Goal: Information Seeking & Learning: Find specific fact

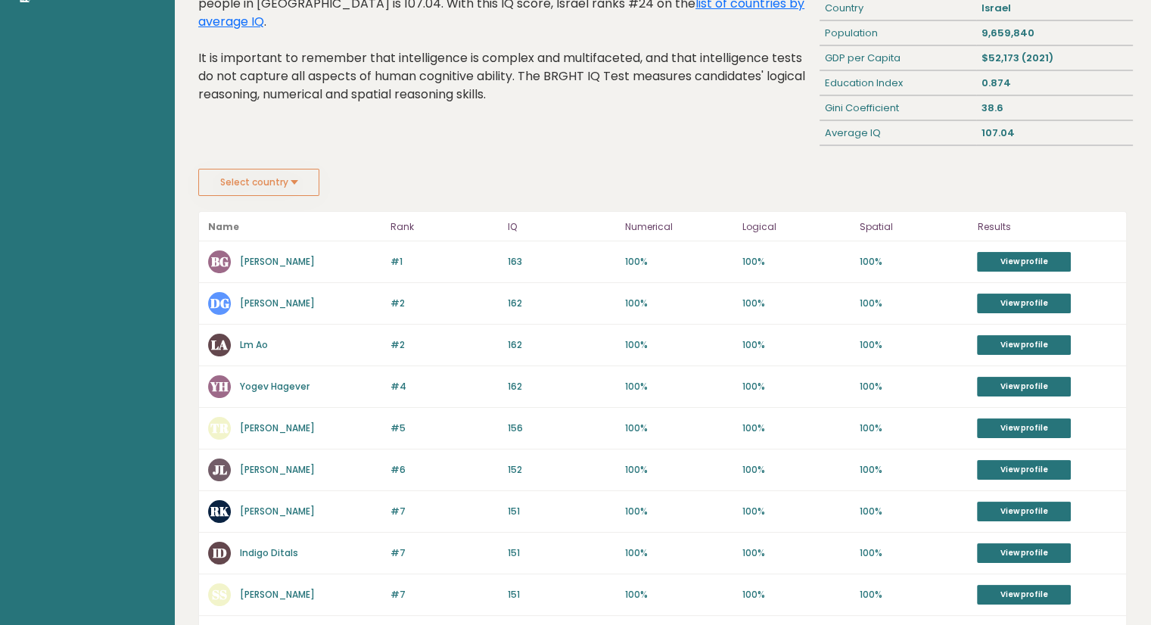
scroll to position [151, 0]
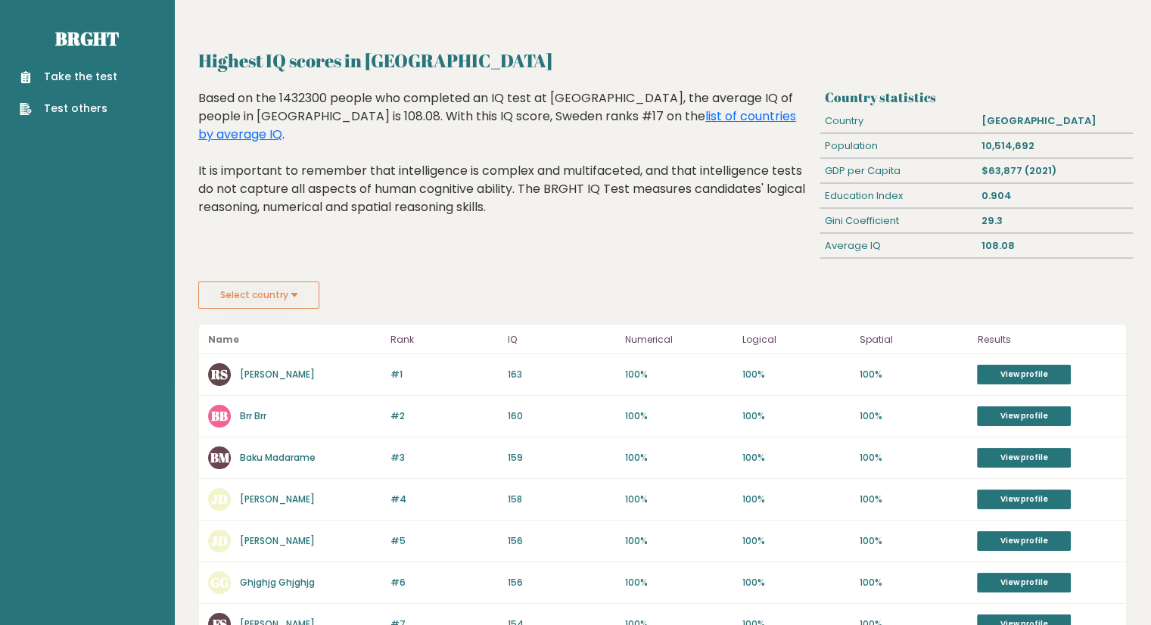
click at [281, 294] on button "Select country" at bounding box center [258, 294] width 121 height 27
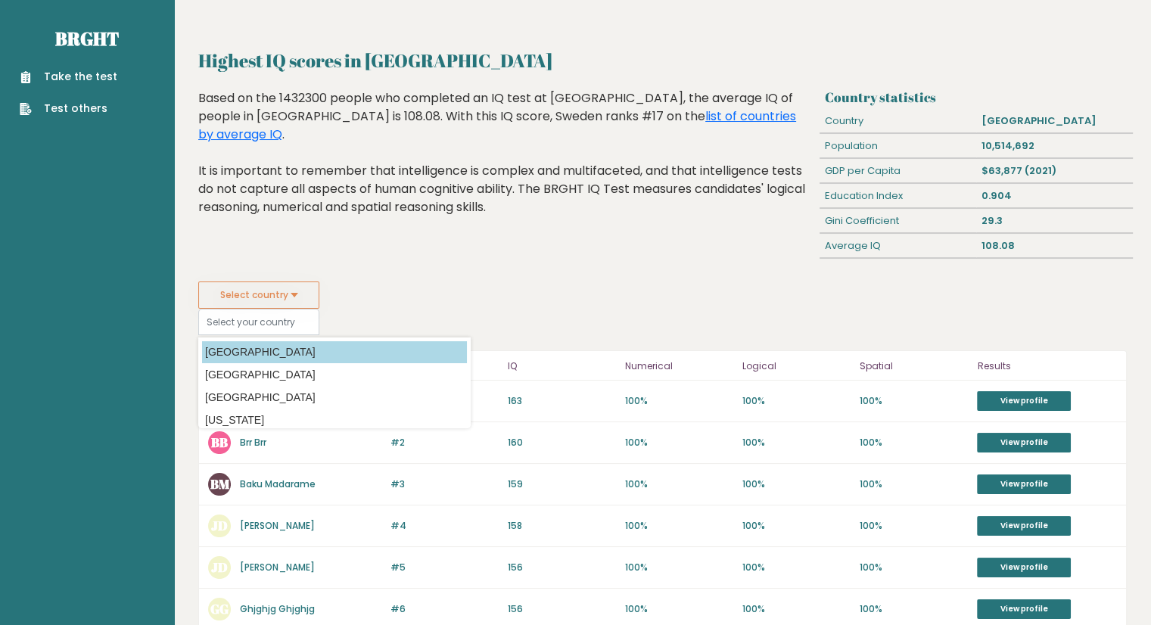
click at [258, 349] on option "[GEOGRAPHIC_DATA]" at bounding box center [334, 352] width 265 height 22
type input "[GEOGRAPHIC_DATA]"
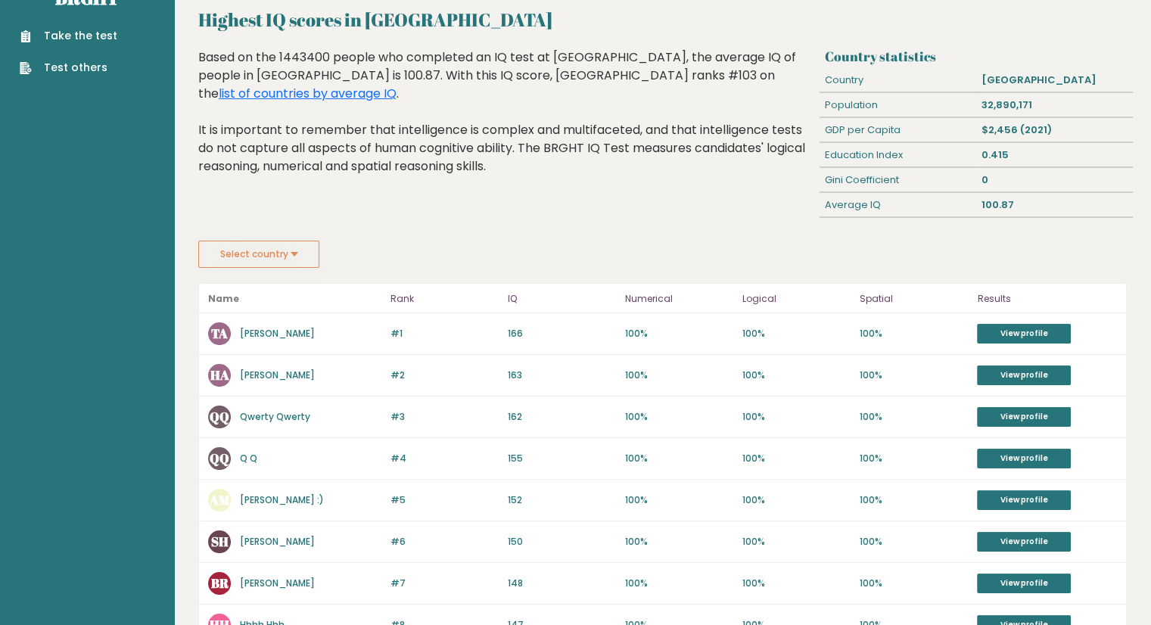
scroll to position [76, 0]
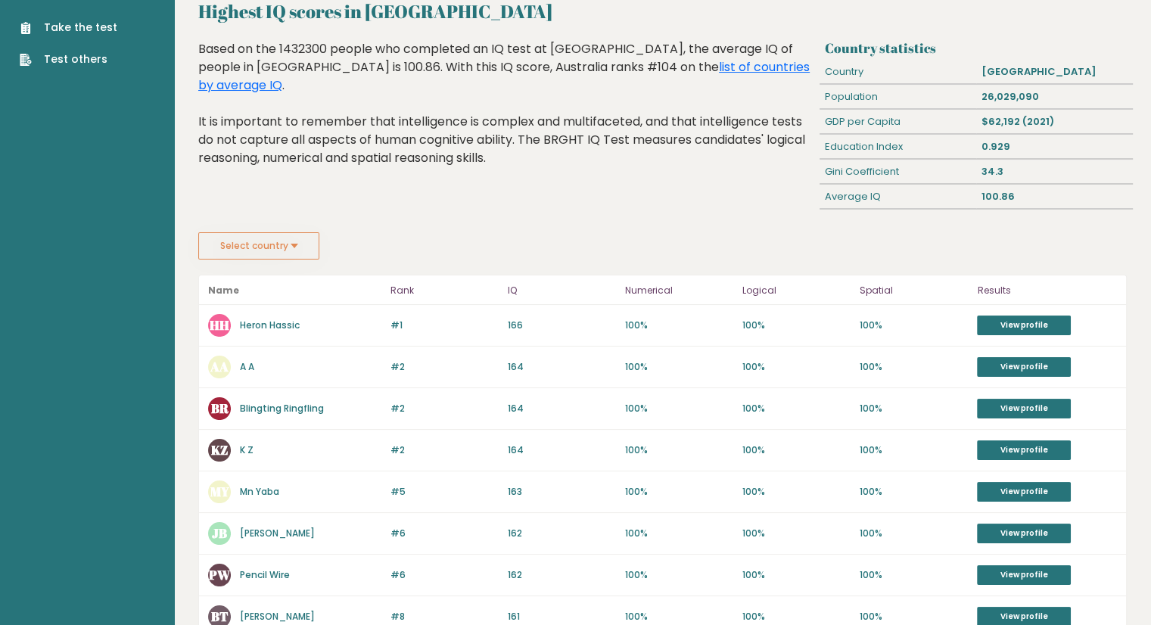
scroll to position [76, 0]
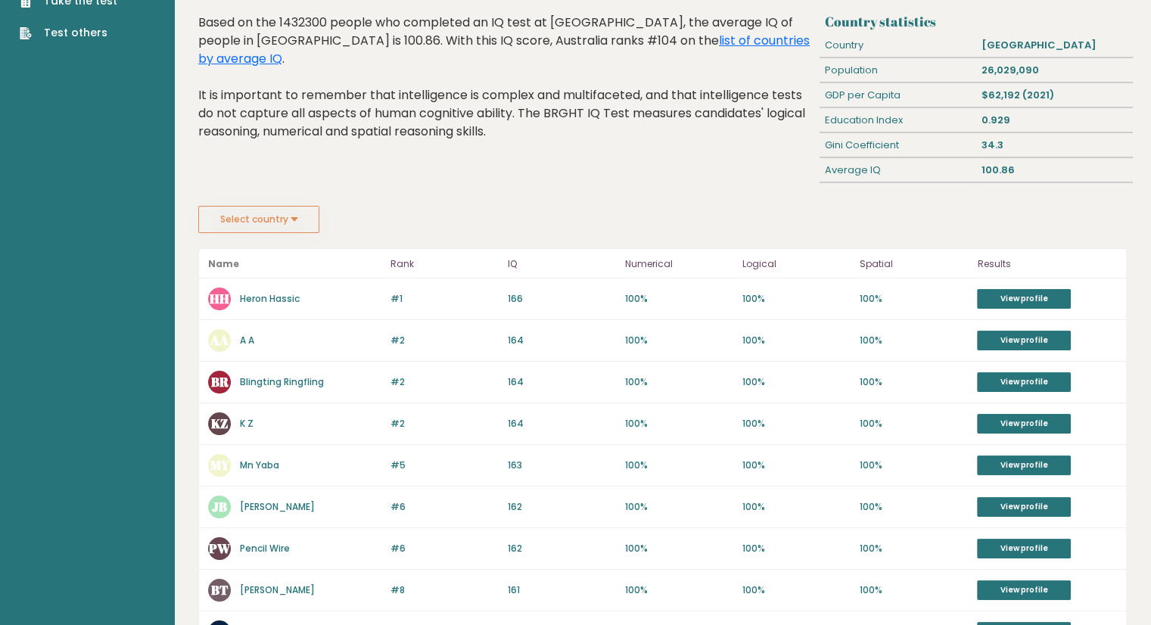
click at [291, 24] on div "Based on the 1432300 people who completed an IQ test at BRGHT, the average IQ o…" at bounding box center [505, 89] width 615 height 150
drag, startPoint x: 599, startPoint y: 38, endPoint x: 629, endPoint y: 264, distance: 228.2
click at [599, 38] on link "list of countries by average IQ" at bounding box center [503, 50] width 611 height 36
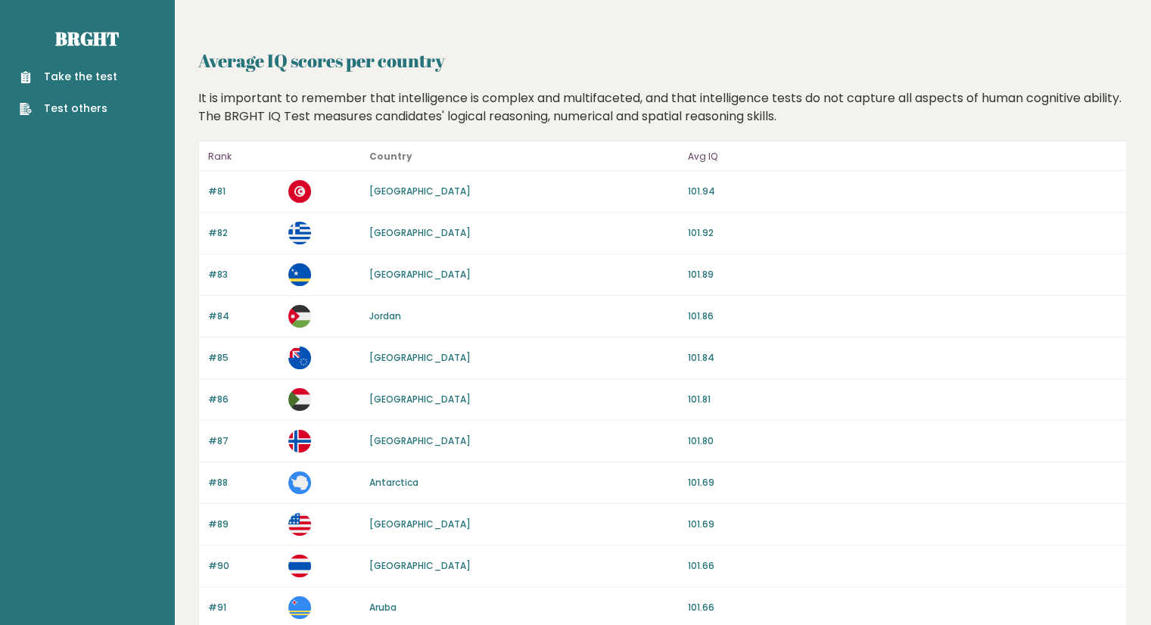
click at [698, 155] on p "Avg IQ" at bounding box center [902, 157] width 429 height 18
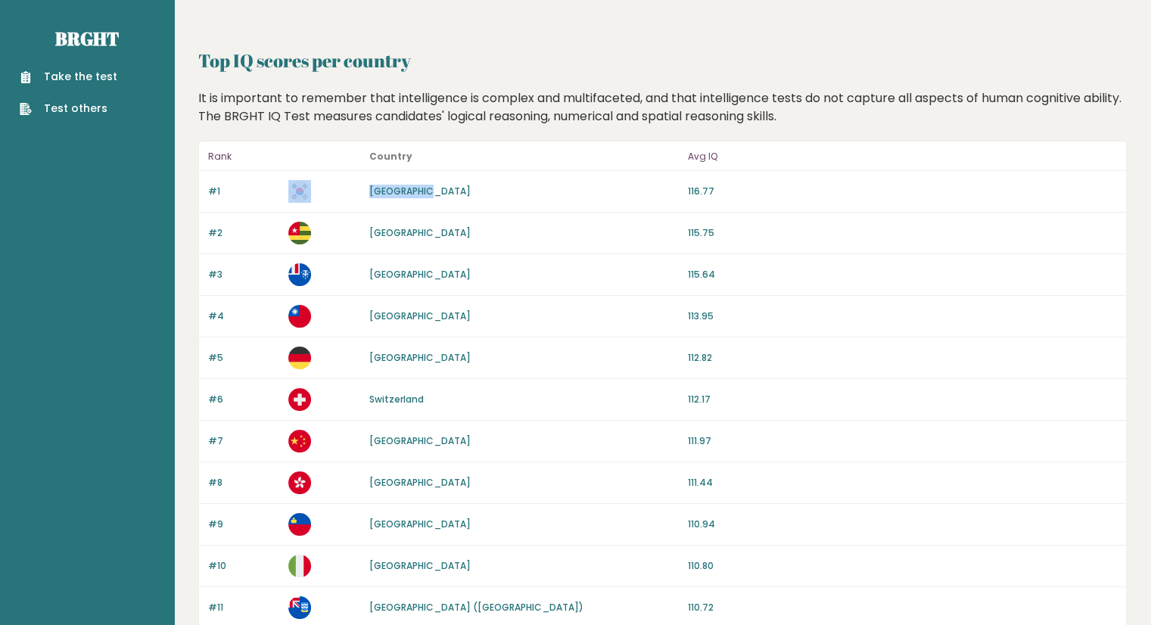
drag, startPoint x: 479, startPoint y: 195, endPoint x: 330, endPoint y: 188, distance: 149.2
click at [330, 188] on div "#1 South Korea 116.77" at bounding box center [662, 192] width 927 height 42
click at [456, 188] on div "South Korea" at bounding box center [523, 192] width 309 height 14
drag, startPoint x: 189, startPoint y: 99, endPoint x: 303, endPoint y: 98, distance: 113.5
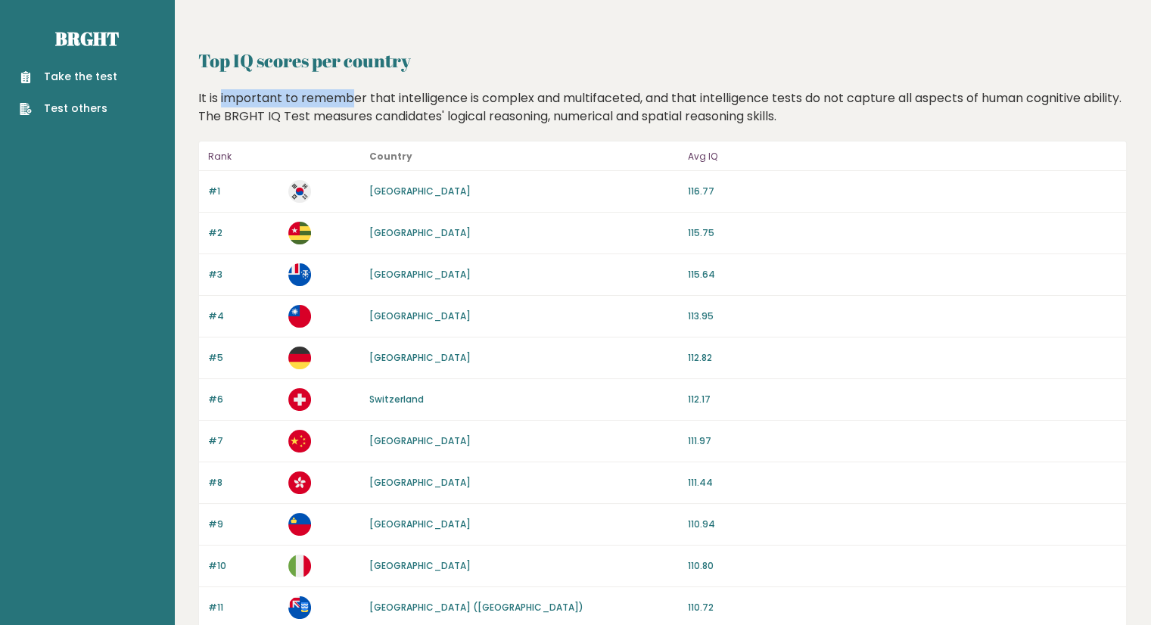
click at [303, 98] on div "It is important to remember that intelligence is complex and multifaceted, and …" at bounding box center [663, 107] width 940 height 36
